Goal: Communication & Community: Ask a question

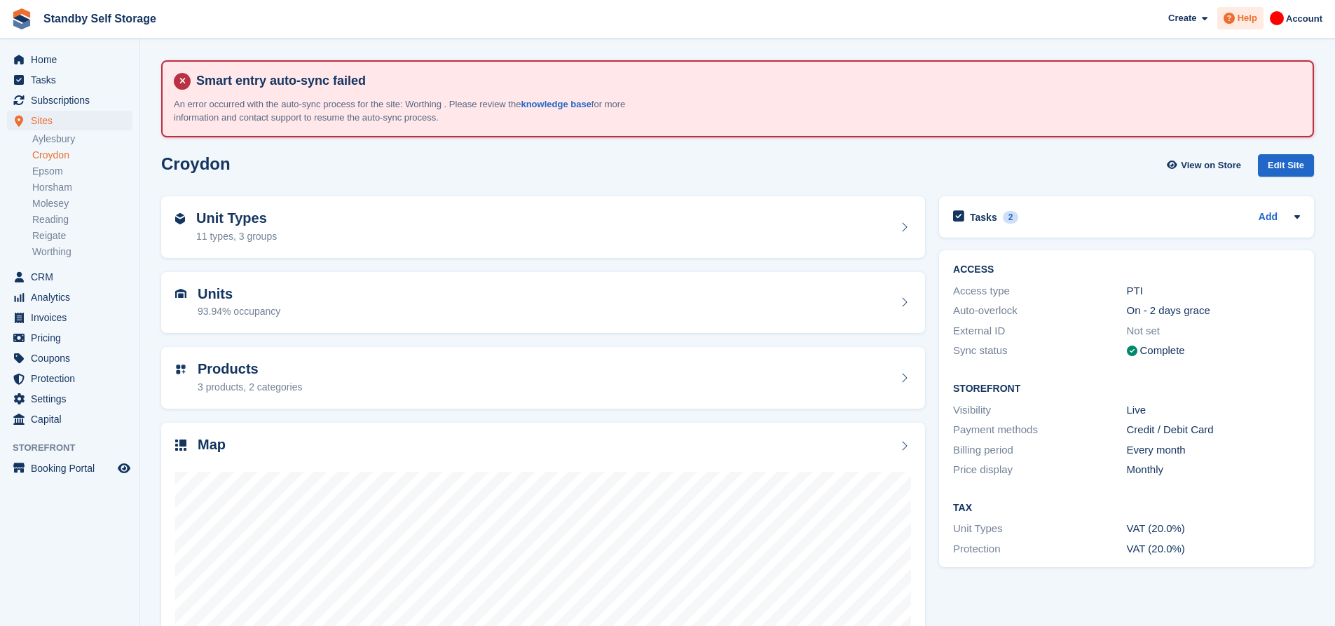
click at [1262, 22] on div "Help" at bounding box center [1241, 18] width 46 height 22
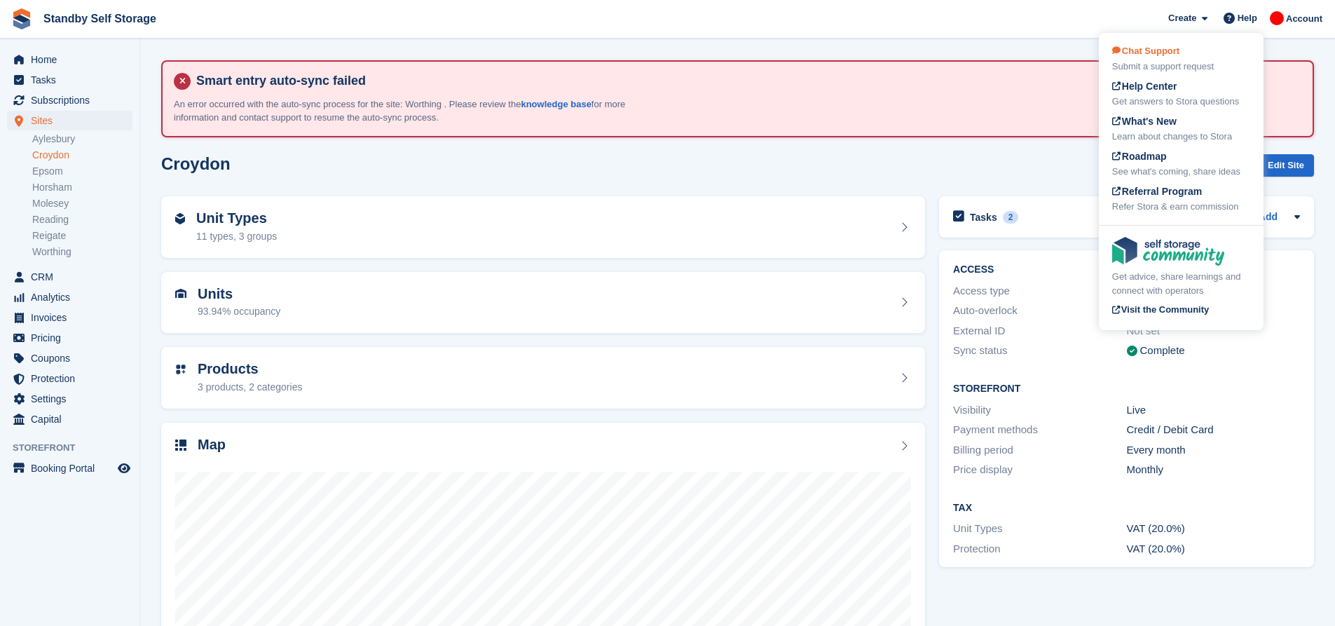
click at [1201, 55] on div "Chat Support Submit a support request" at bounding box center [1181, 58] width 138 height 29
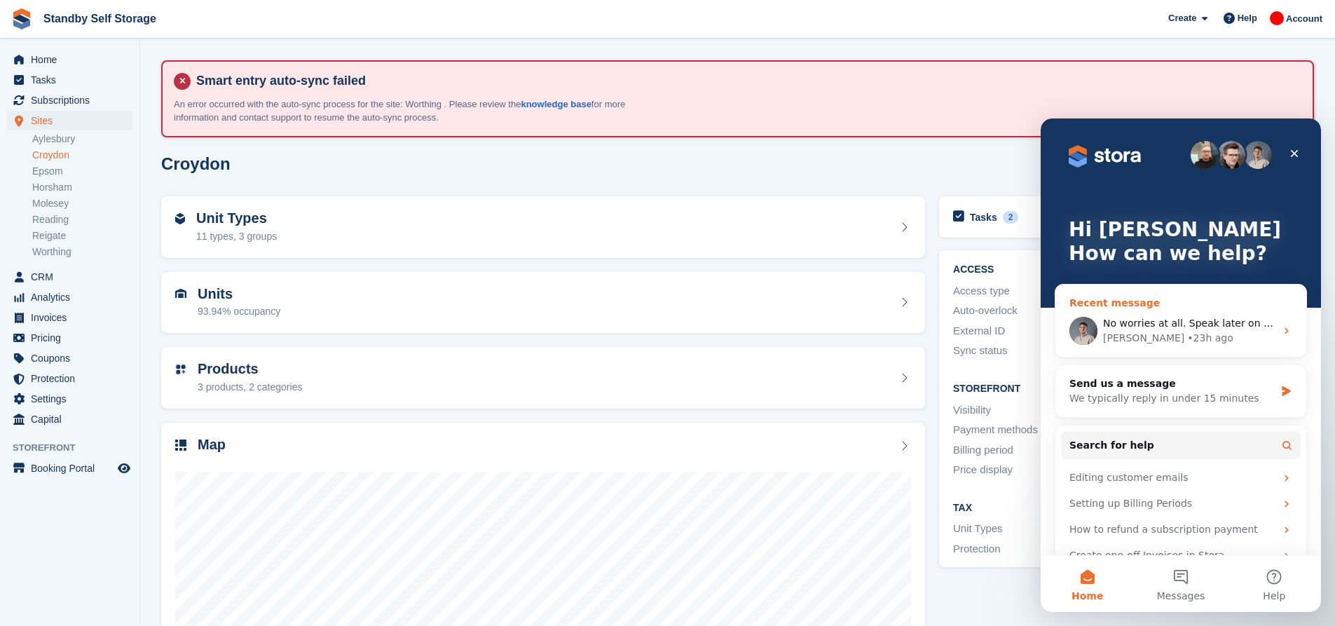
click at [1196, 330] on div "No worries at all. Speak later on today, cheers" at bounding box center [1189, 323] width 172 height 15
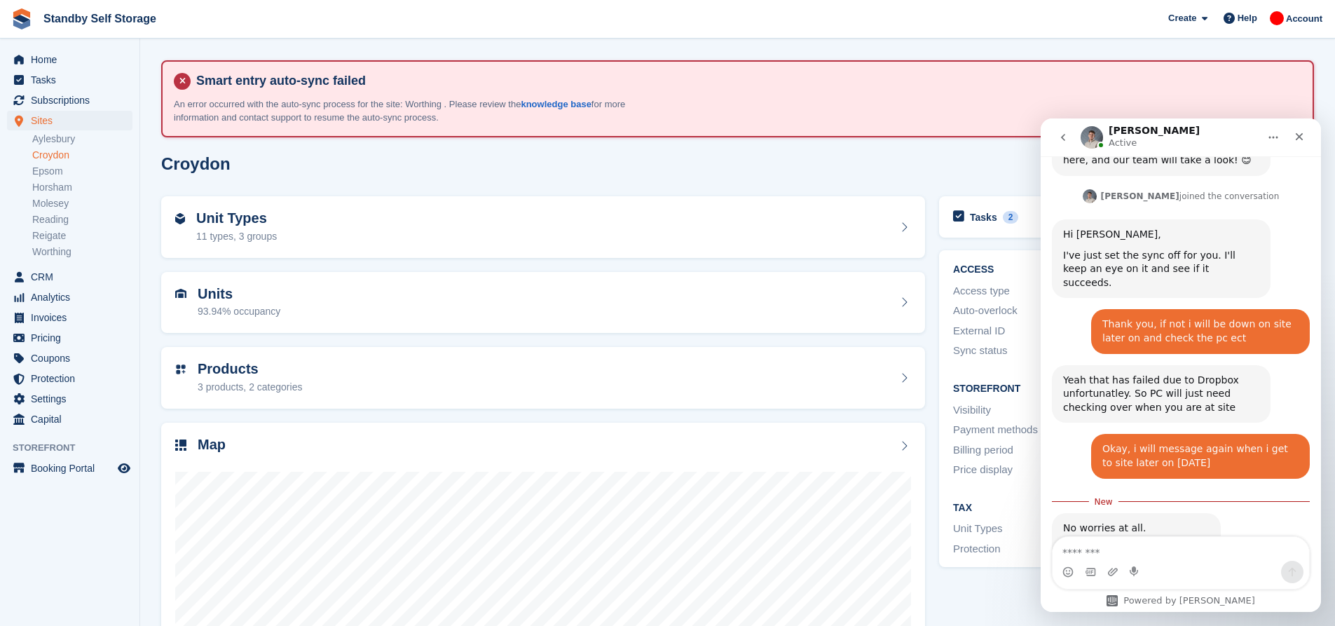
scroll to position [888, 0]
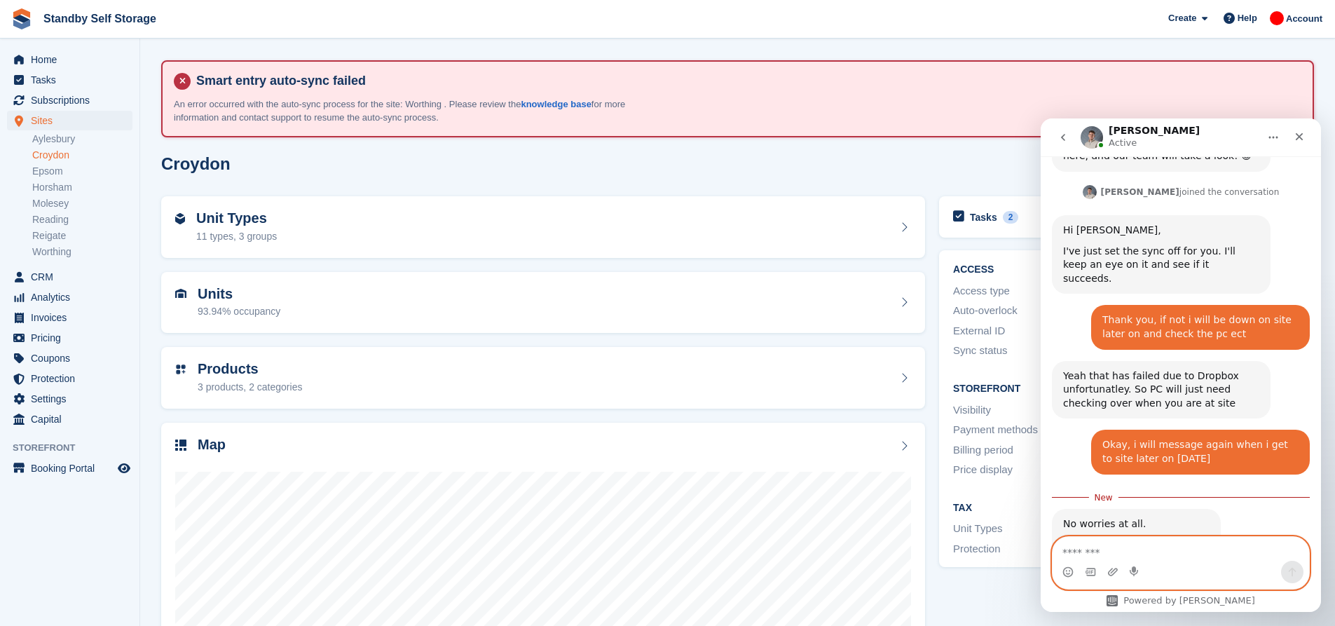
click at [1148, 554] on textarea "Message…" at bounding box center [1181, 549] width 257 height 24
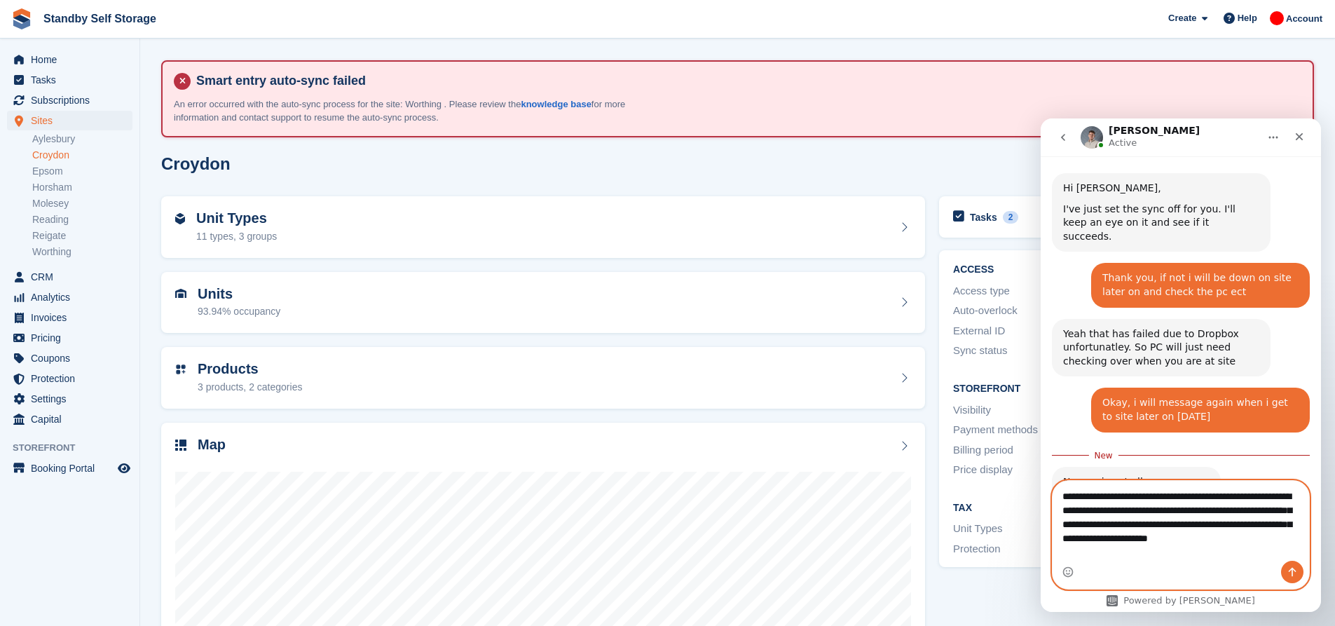
scroll to position [944, 0]
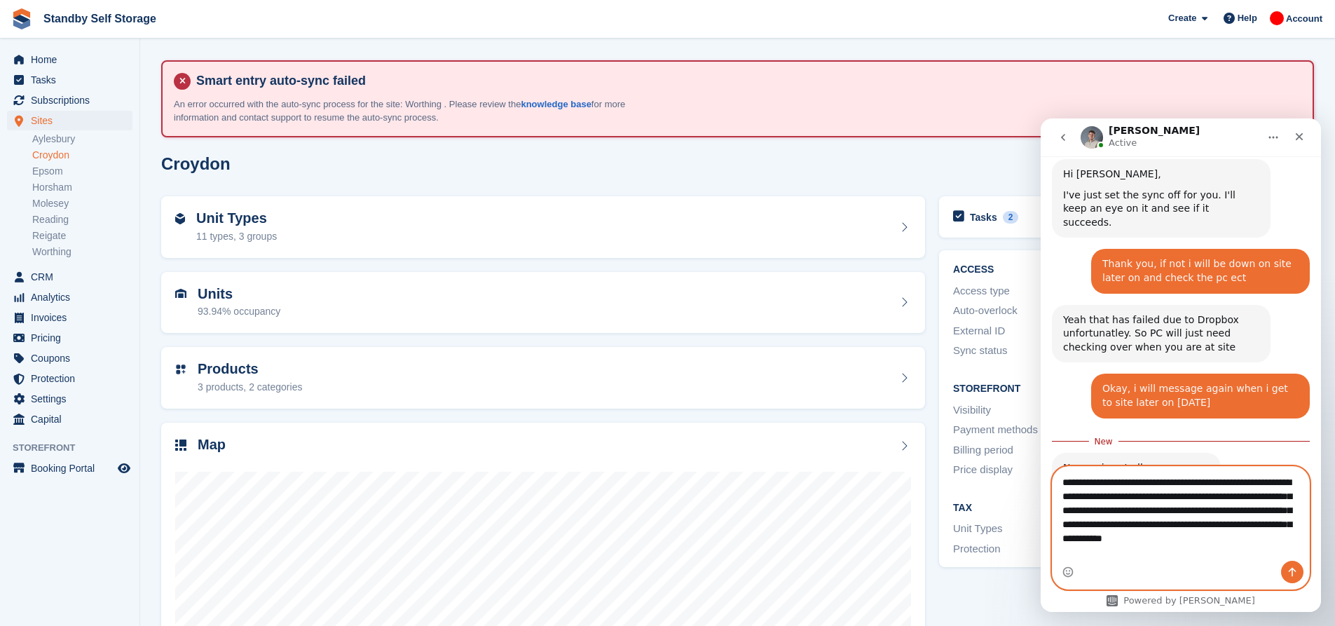
type textarea "**********"
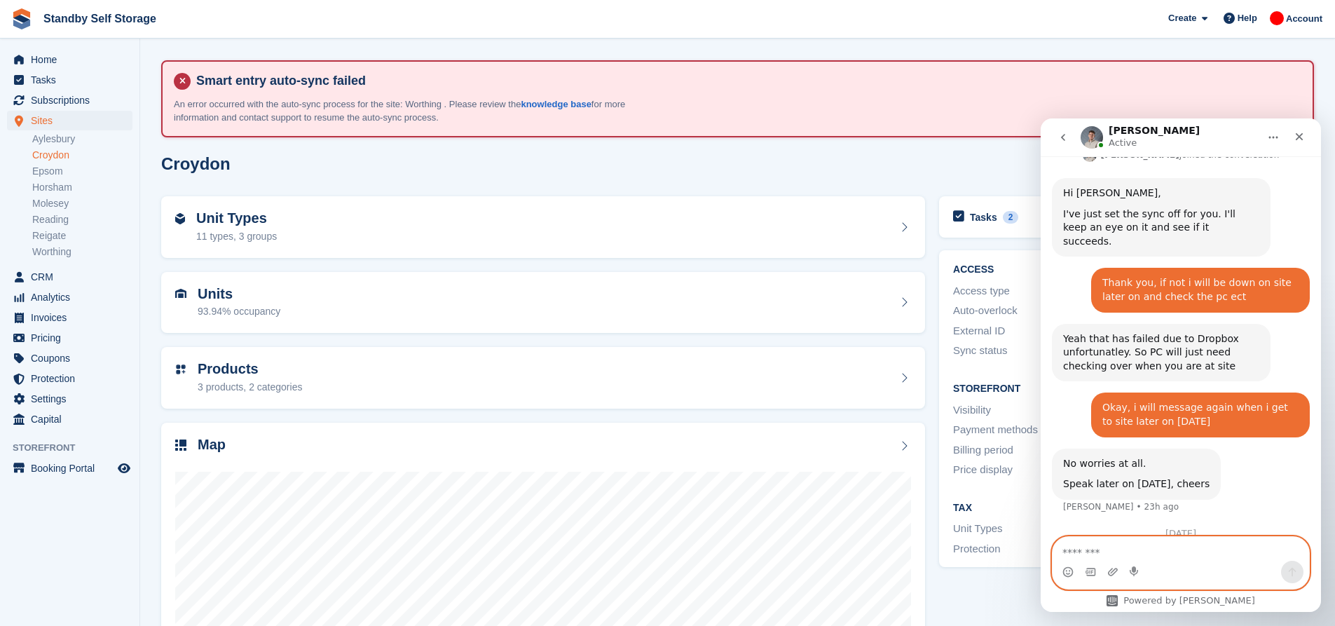
scroll to position [1027, 0]
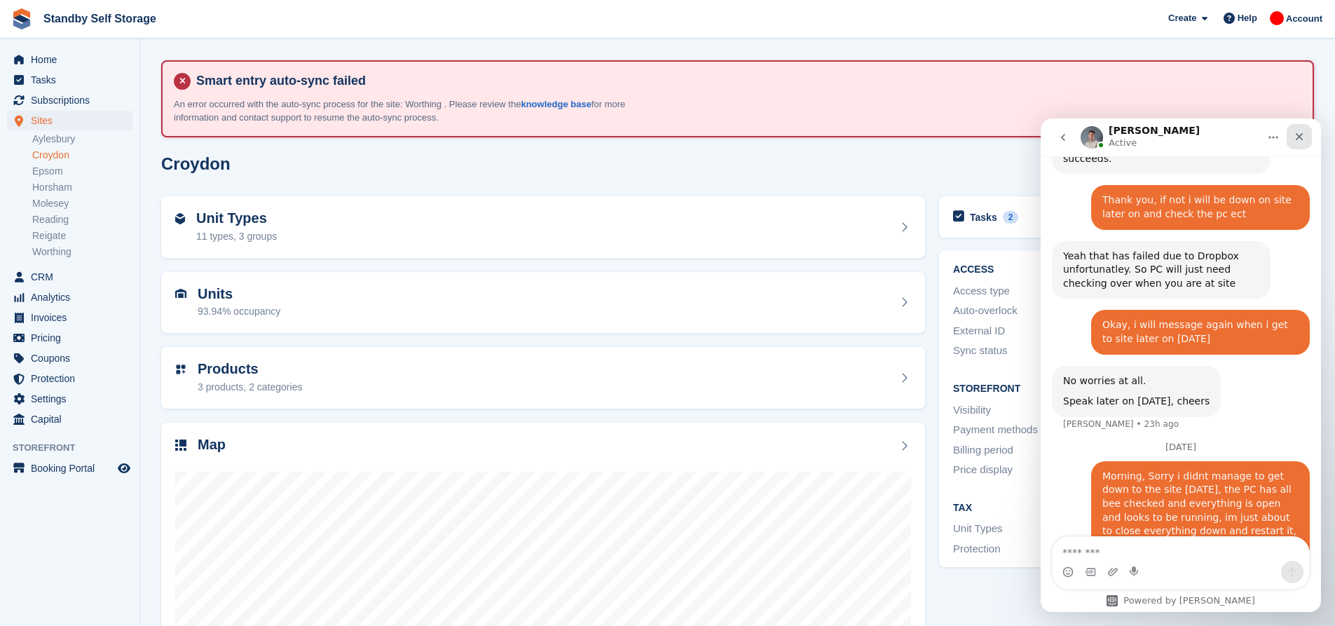
click at [1305, 129] on div "Close" at bounding box center [1299, 136] width 25 height 25
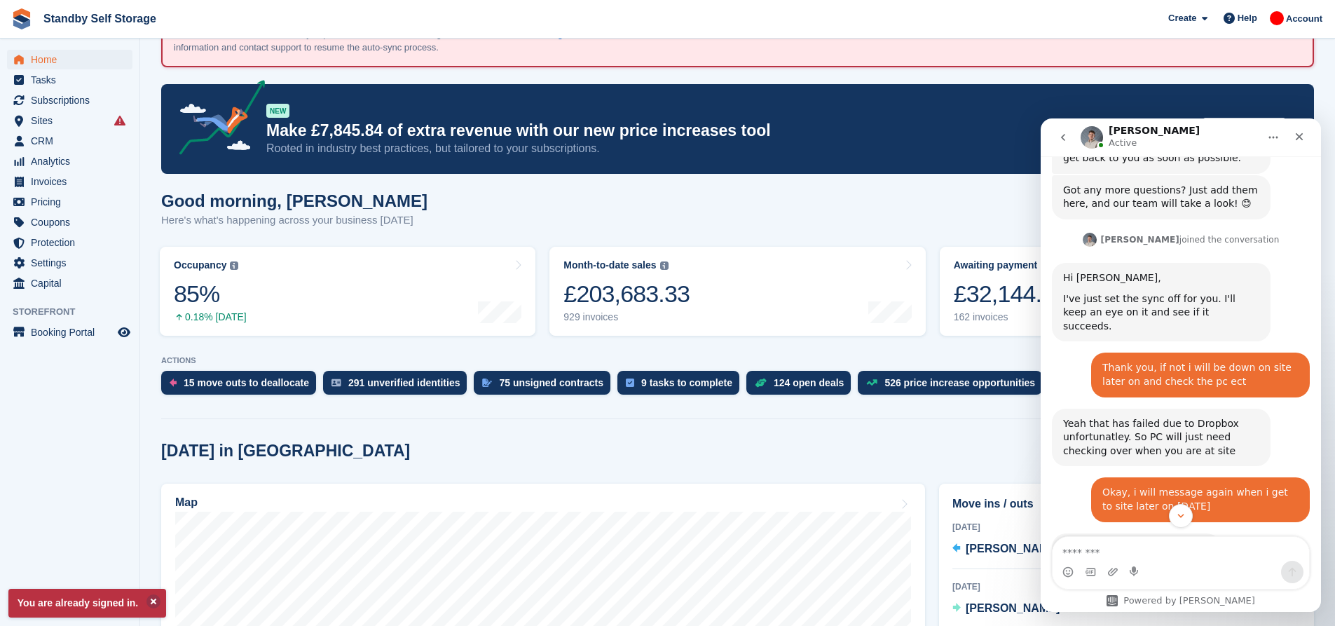
scroll to position [1027, 0]
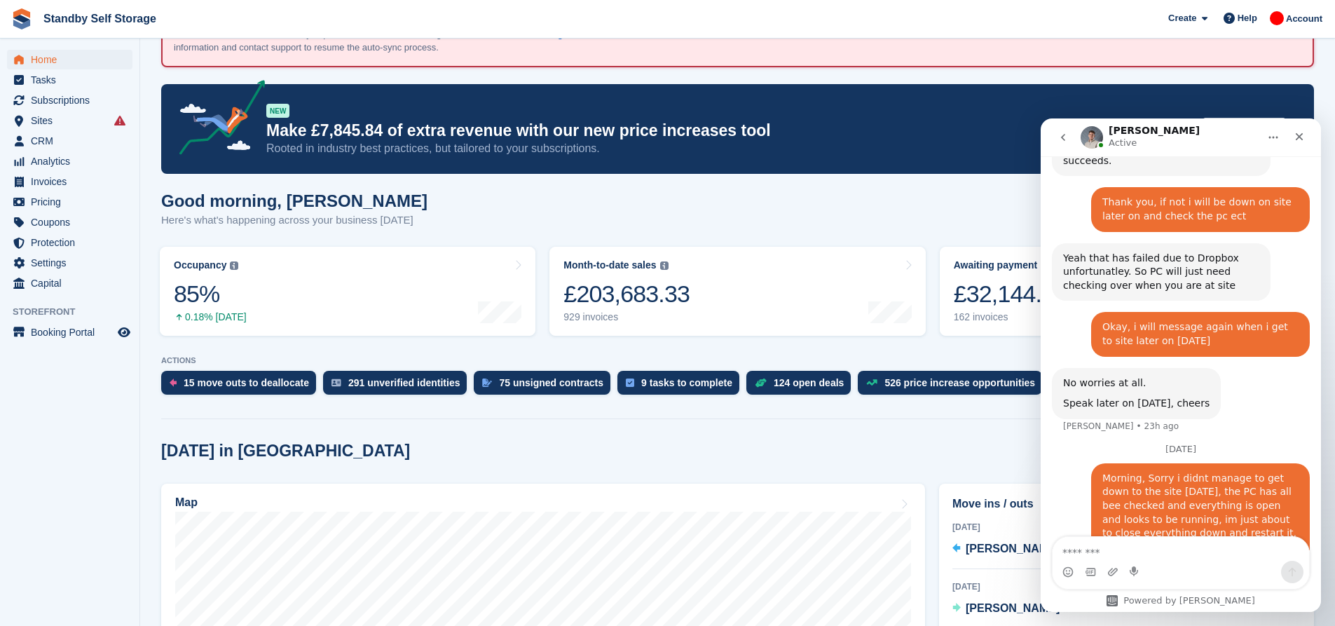
click at [1056, 136] on button "go back" at bounding box center [1063, 137] width 27 height 27
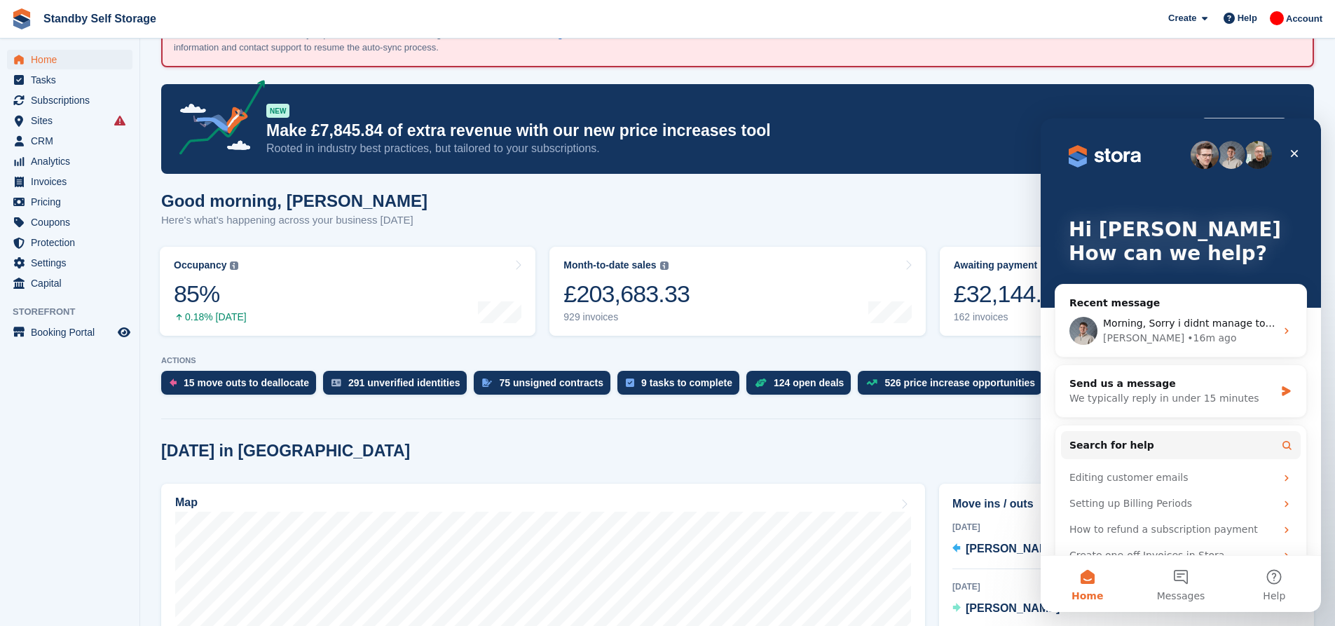
scroll to position [0, 0]
click at [906, 224] on div "Good morning, [PERSON_NAME] Here's what's happening across your business [DATE]" at bounding box center [737, 218] width 1153 height 54
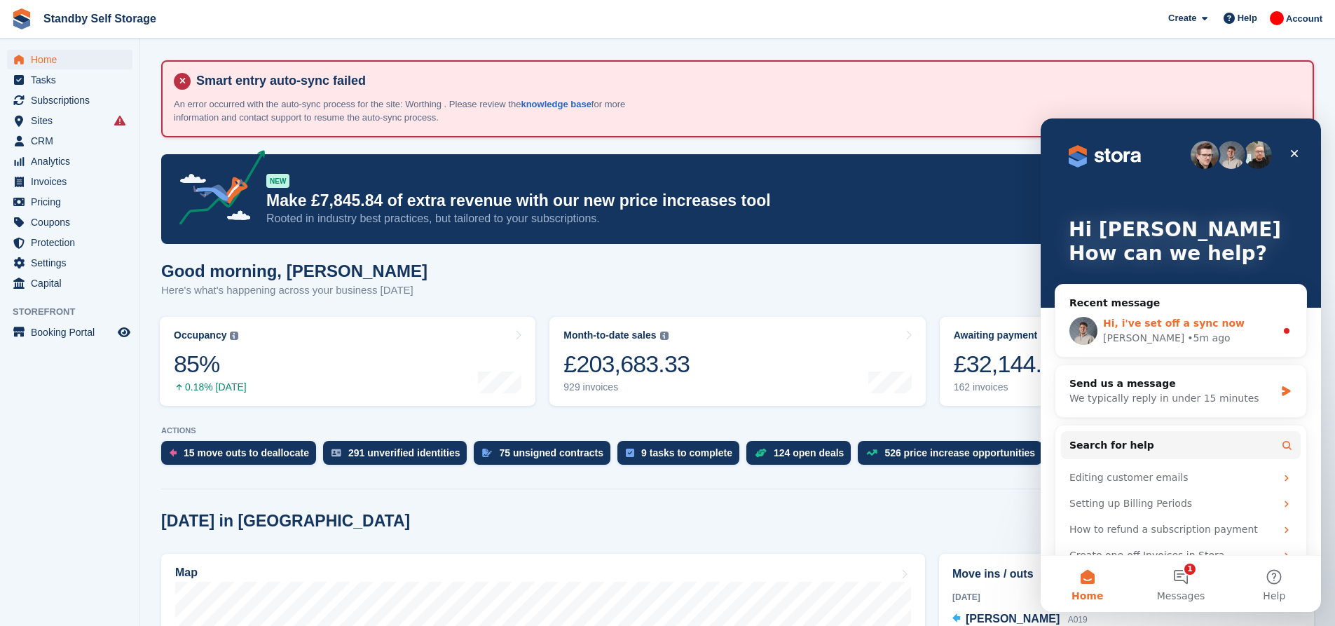
click at [1208, 326] on span "Hi, i've set off a sync now" at bounding box center [1174, 323] width 142 height 11
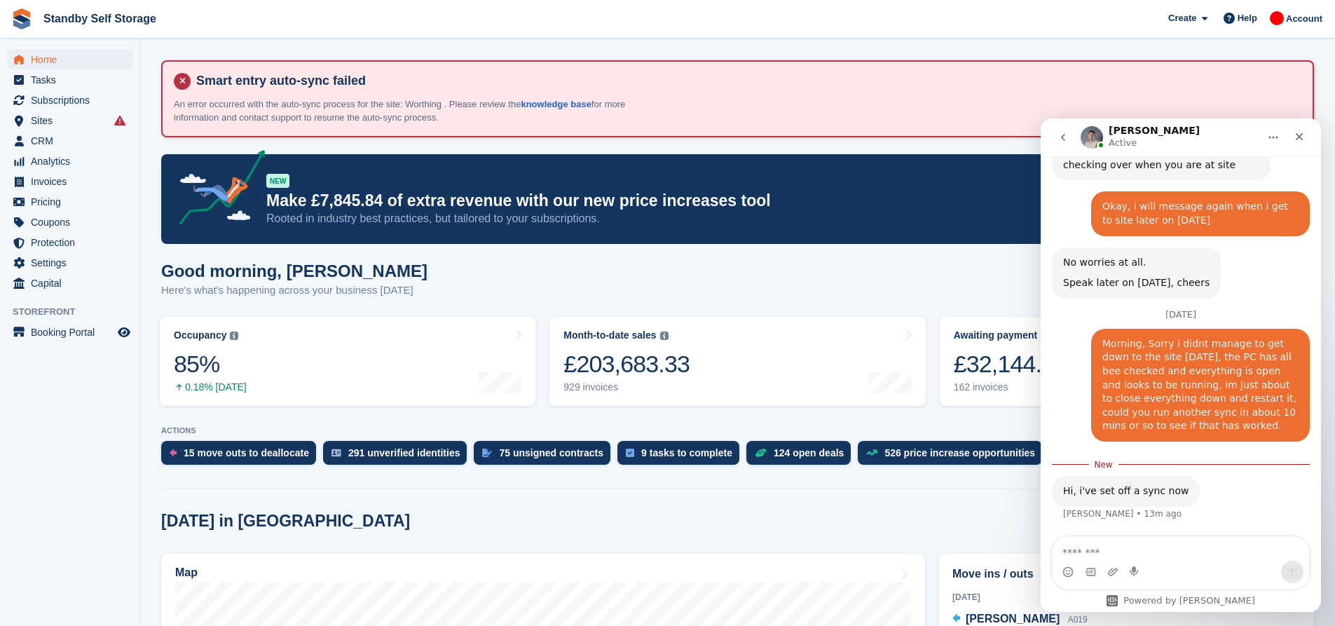
scroll to position [1146, 0]
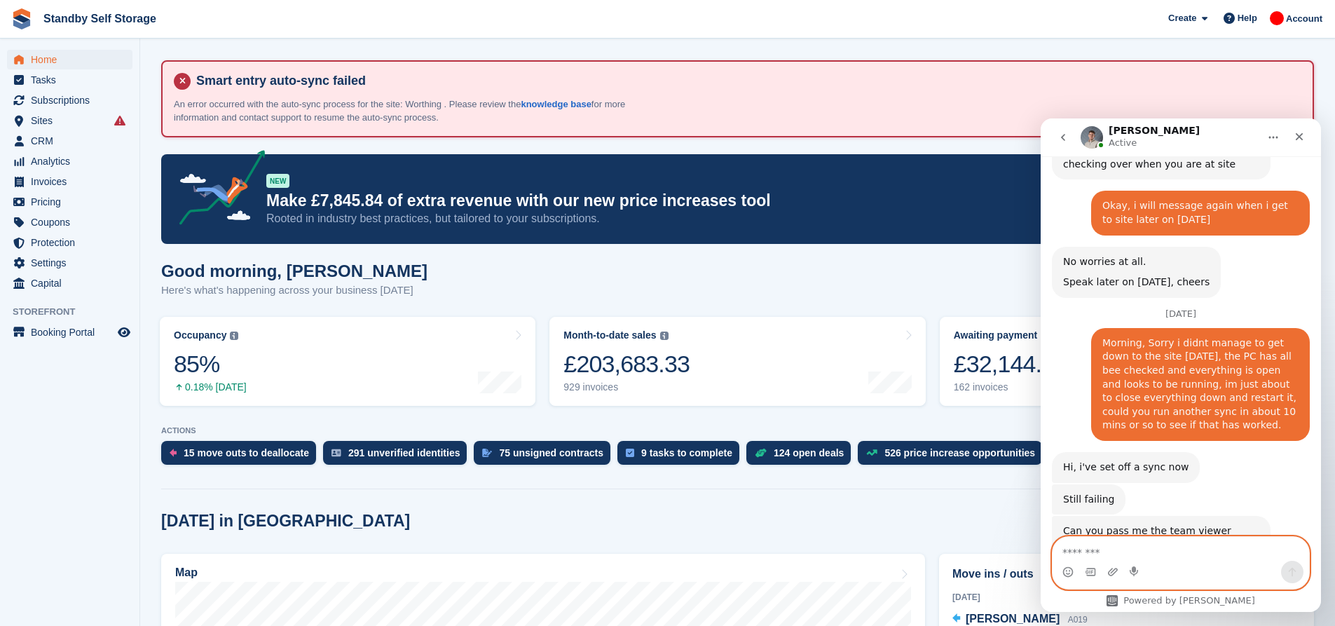
click at [1171, 549] on textarea "Message…" at bounding box center [1181, 549] width 257 height 24
paste textarea "**********"
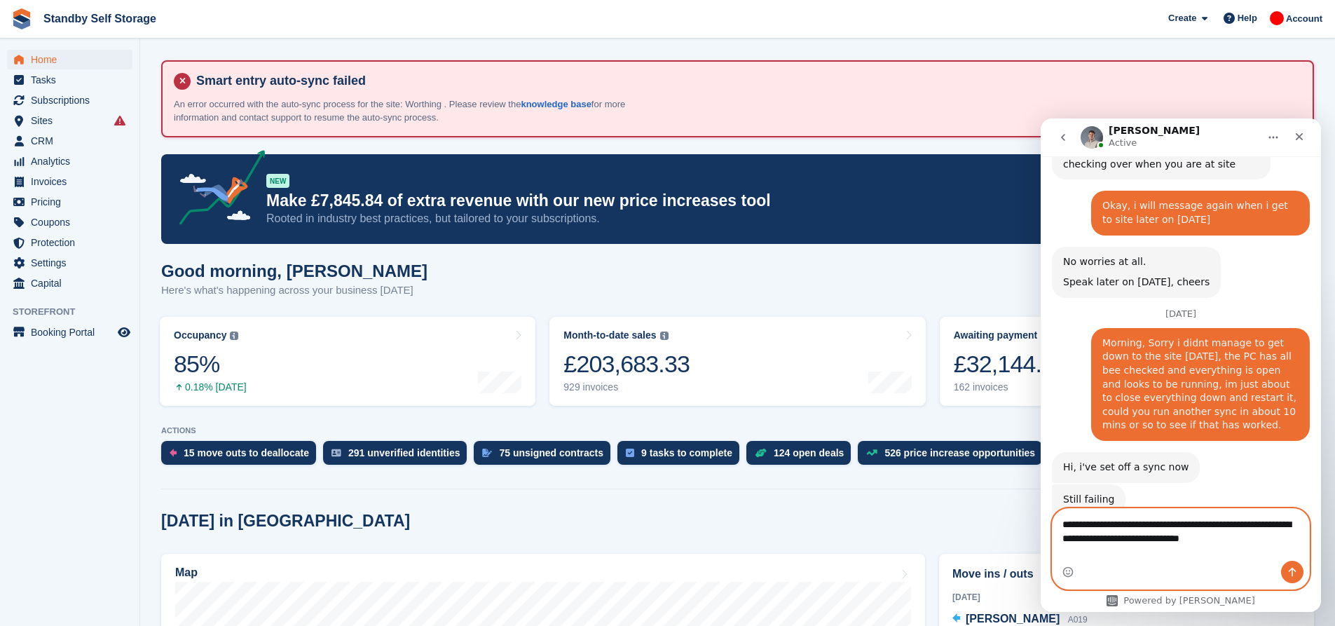
type textarea "**********"
click at [1295, 573] on icon "Send a message…" at bounding box center [1292, 571] width 11 height 11
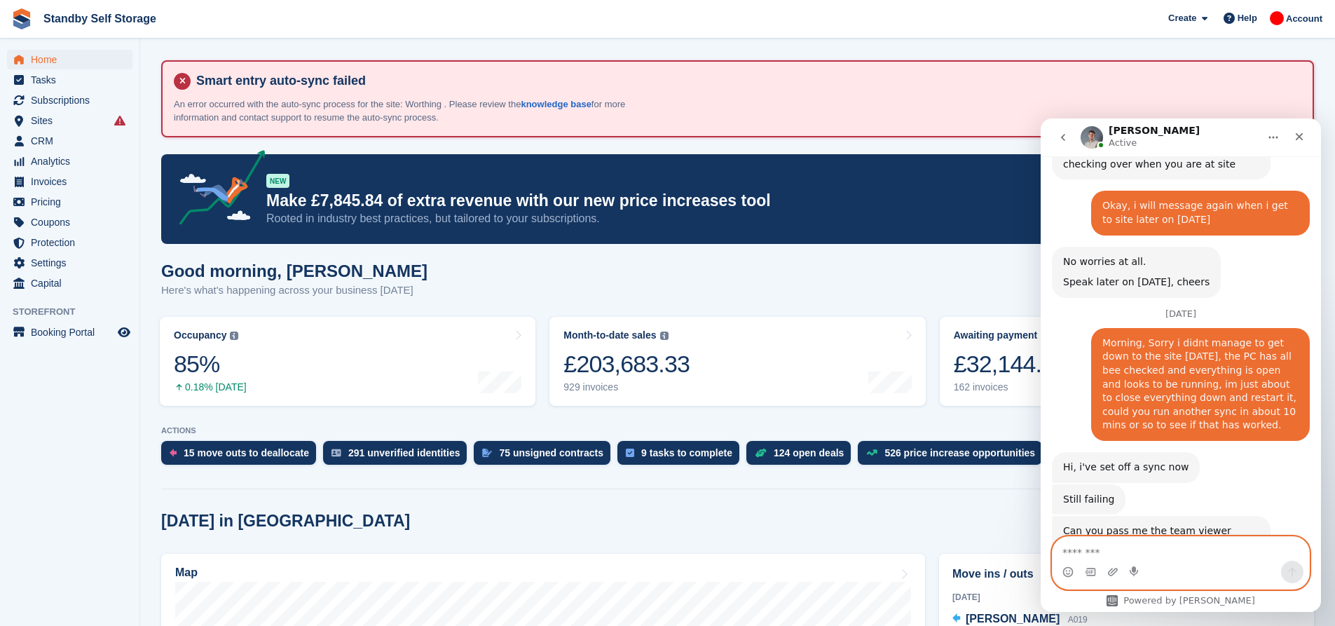
scroll to position [1215, 0]
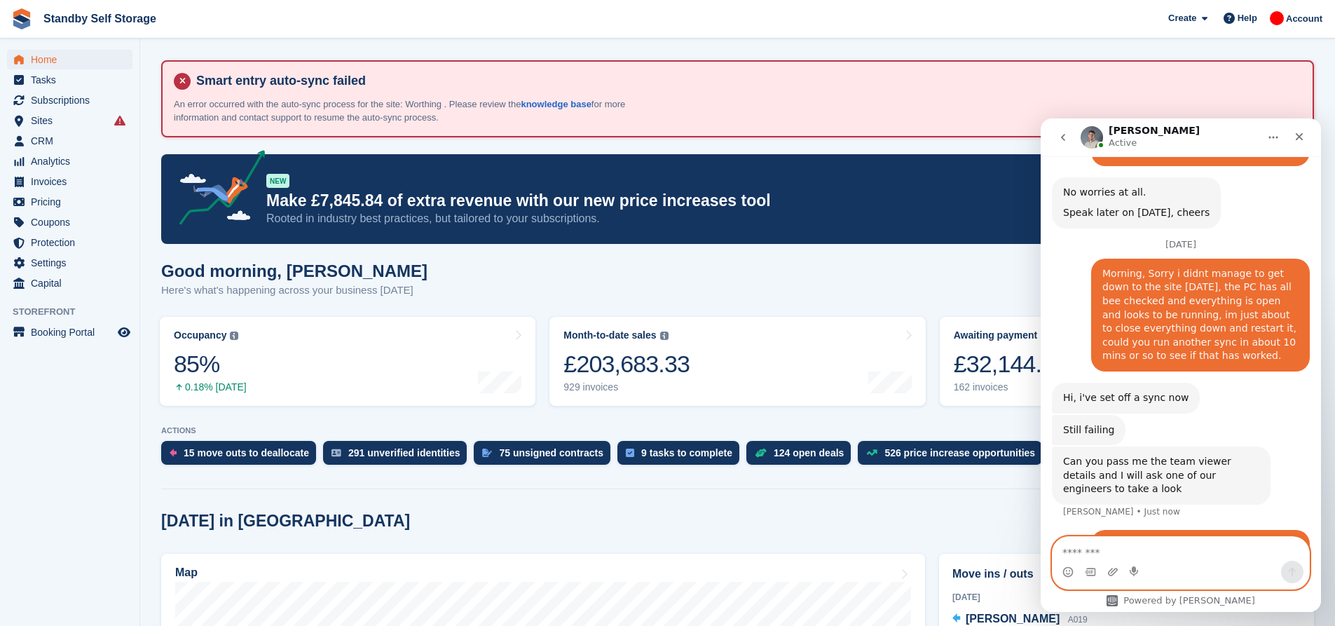
click at [1186, 557] on textarea "Message…" at bounding box center [1181, 549] width 257 height 24
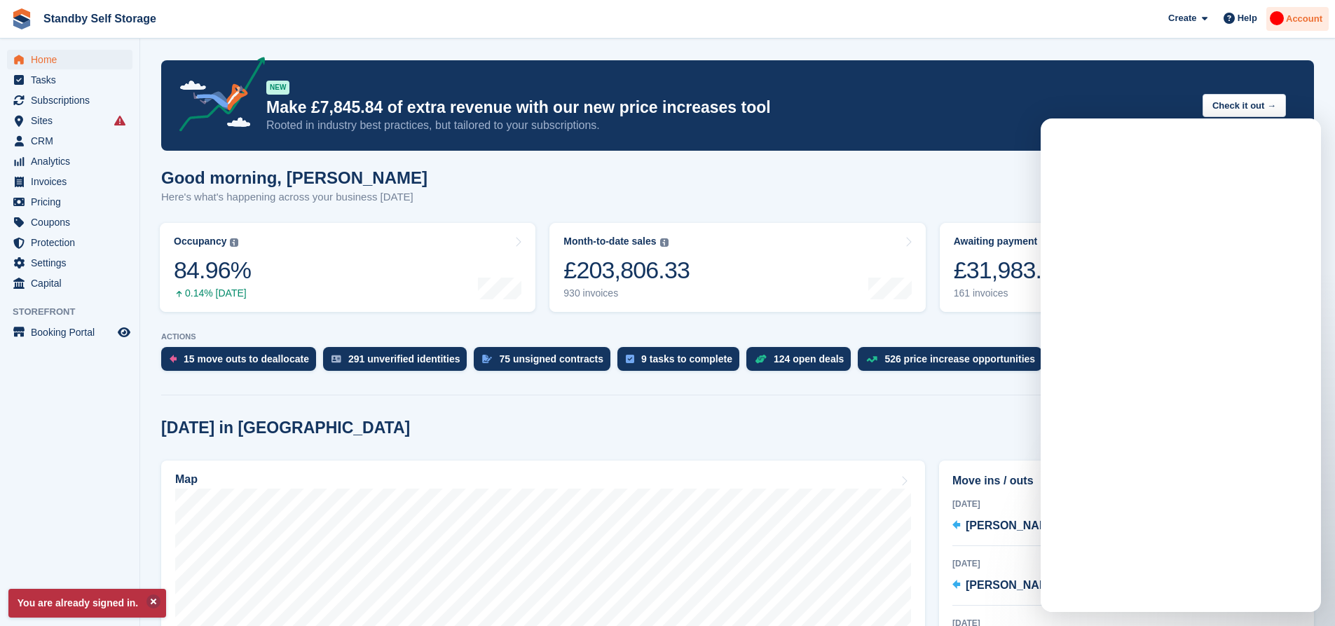
click at [1313, 22] on span "Account" at bounding box center [1304, 19] width 36 height 14
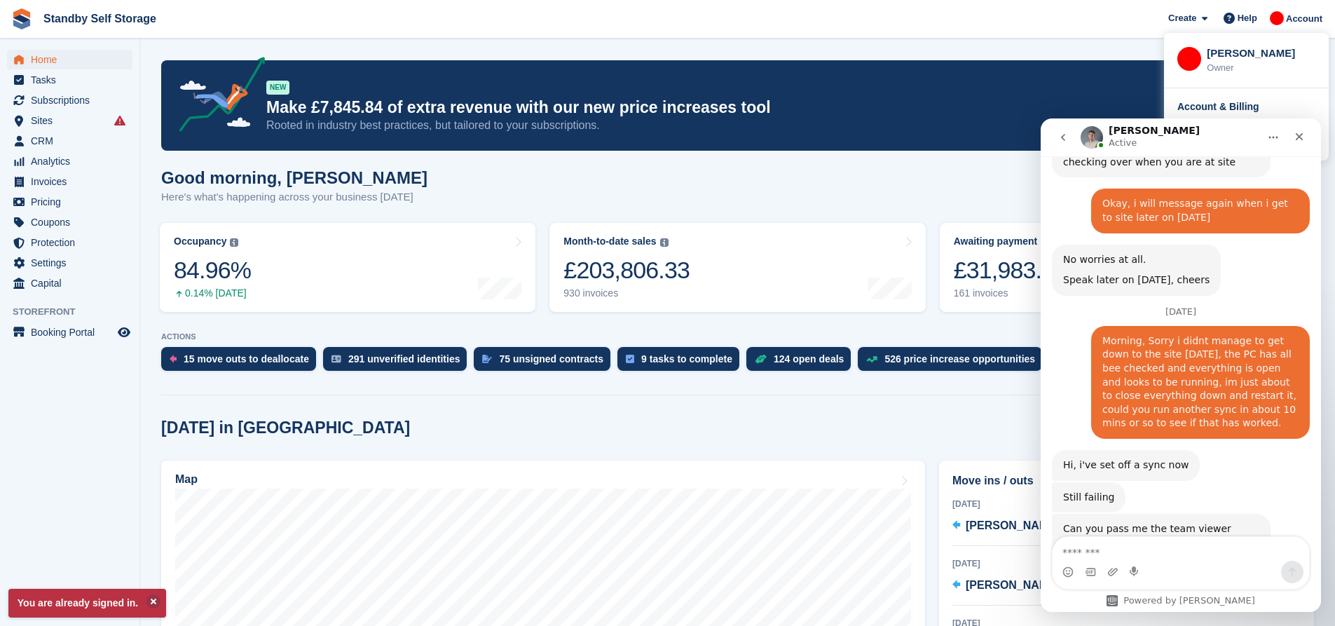
scroll to position [1215, 0]
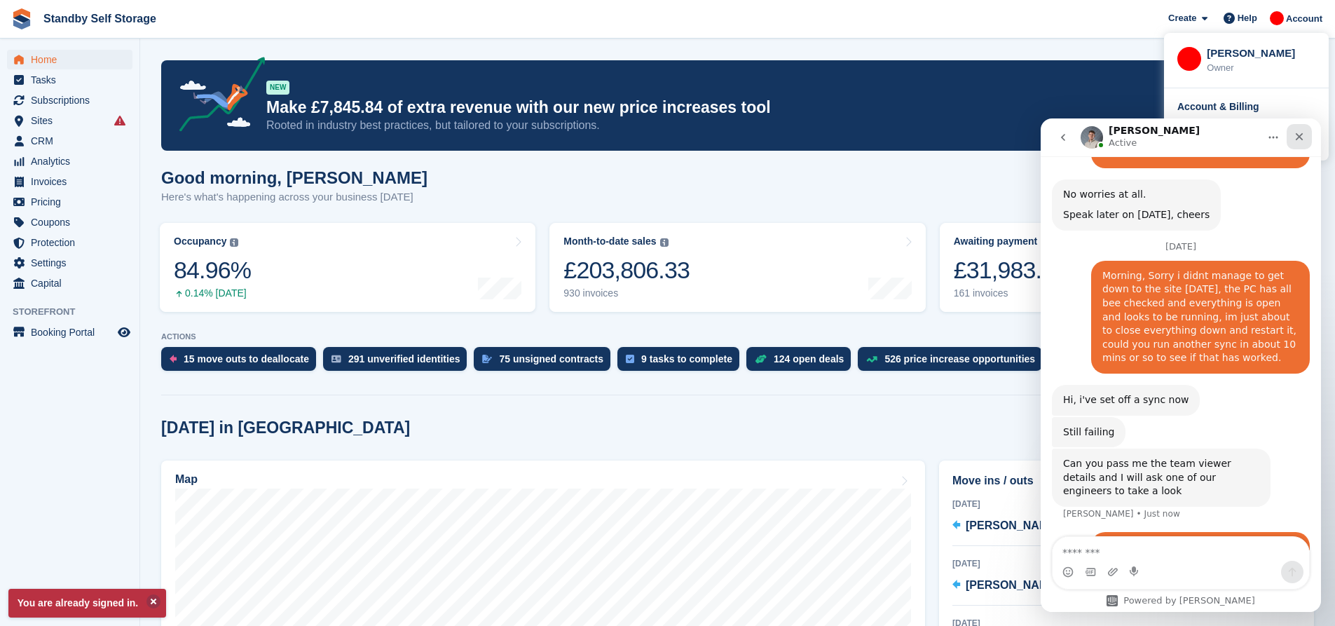
click at [1301, 142] on div "Close" at bounding box center [1299, 136] width 25 height 25
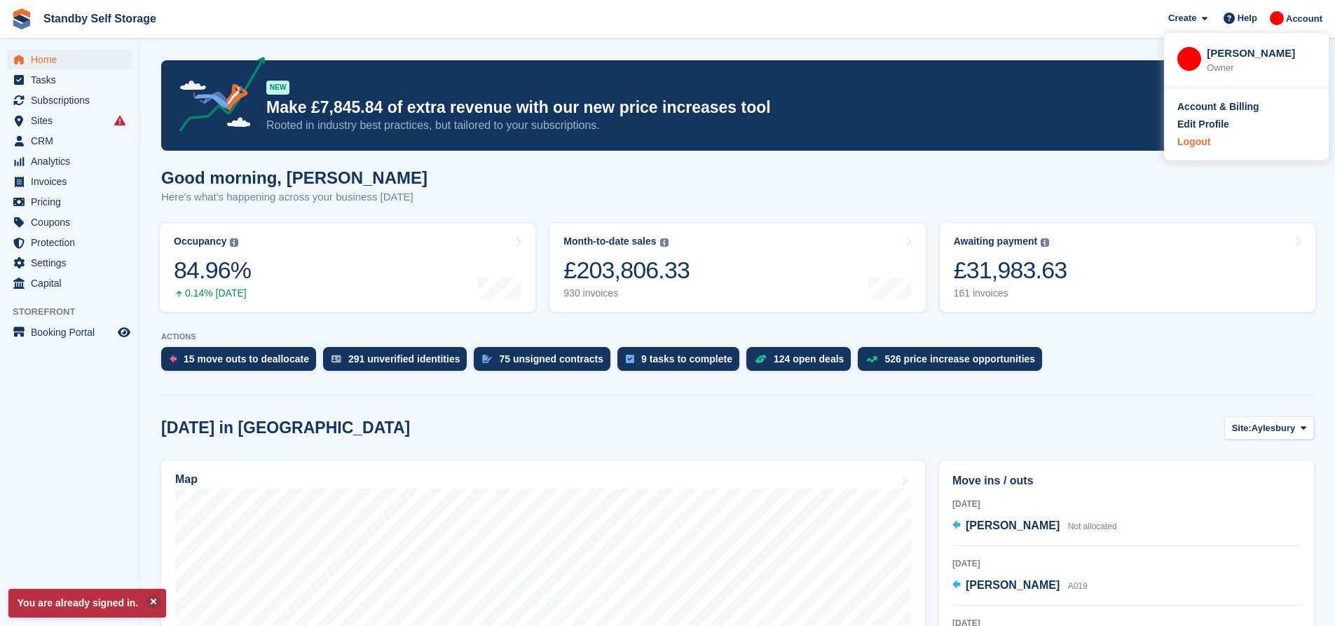
click at [1217, 146] on div "Logout" at bounding box center [1247, 142] width 138 height 15
